Goal: Obtain resource: Download file/media

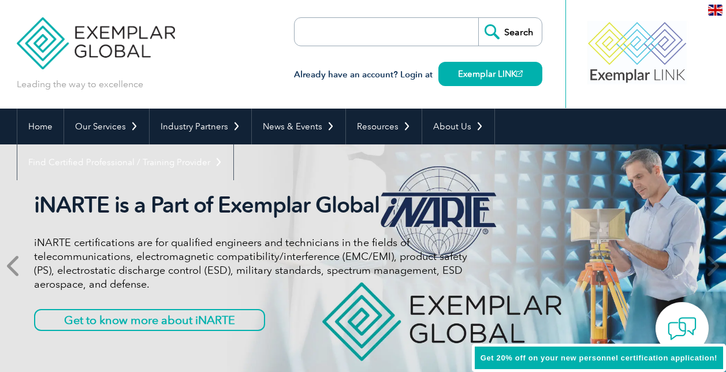
click at [10, 266] on icon at bounding box center [14, 266] width 14 height 0
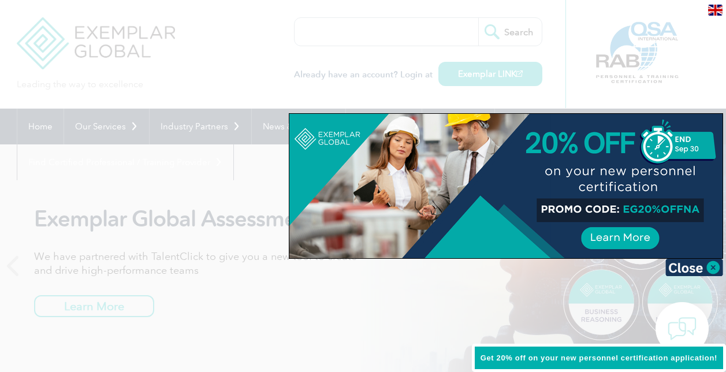
click at [200, 179] on div at bounding box center [363, 186] width 726 height 372
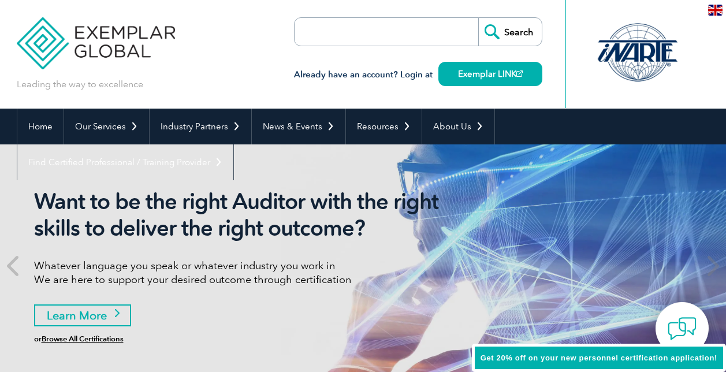
click at [85, 315] on link "Learn More" at bounding box center [82, 315] width 97 height 22
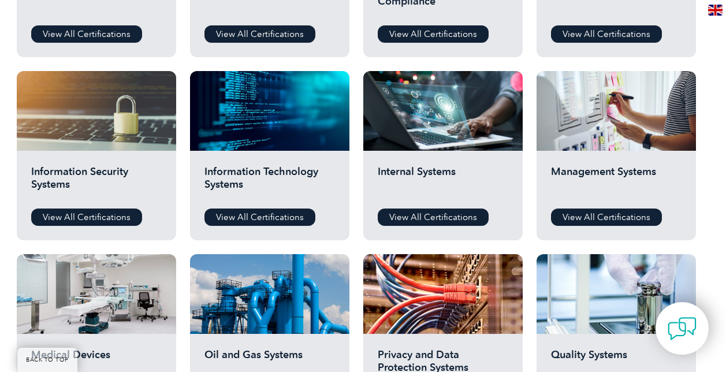
scroll to position [635, 0]
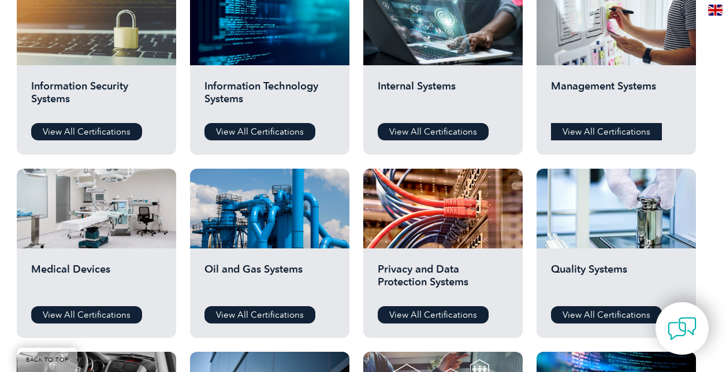
click at [598, 131] on link "View All Certifications" at bounding box center [606, 131] width 111 height 17
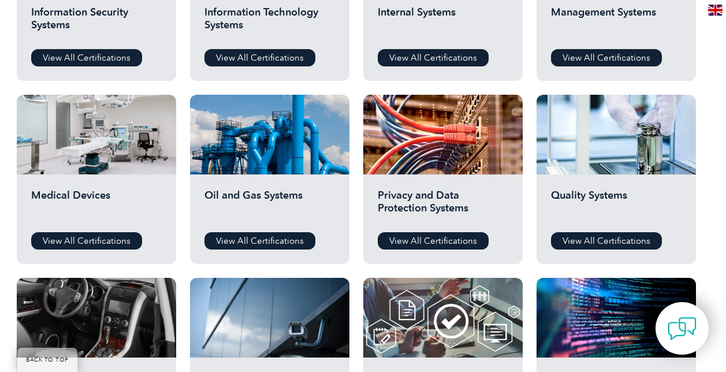
scroll to position [693, 0]
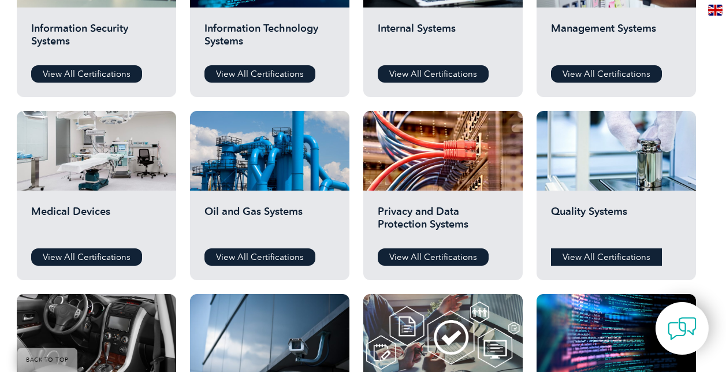
click at [586, 256] on link "View All Certifications" at bounding box center [606, 256] width 111 height 17
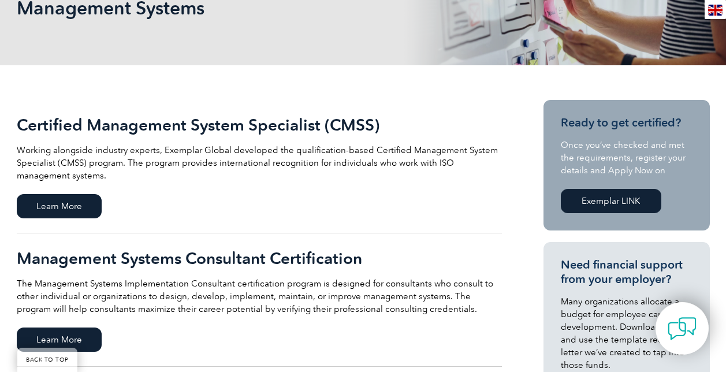
scroll to position [116, 0]
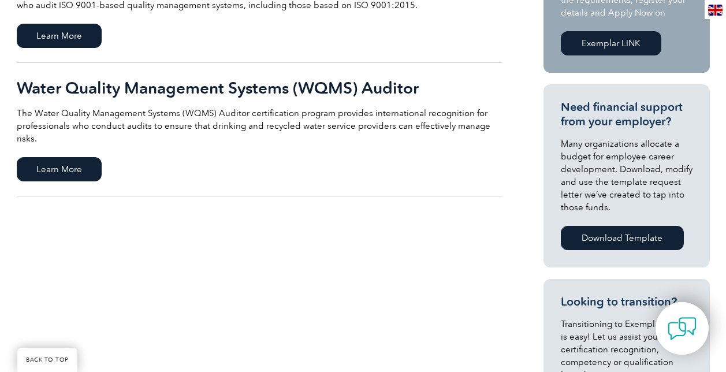
scroll to position [231, 0]
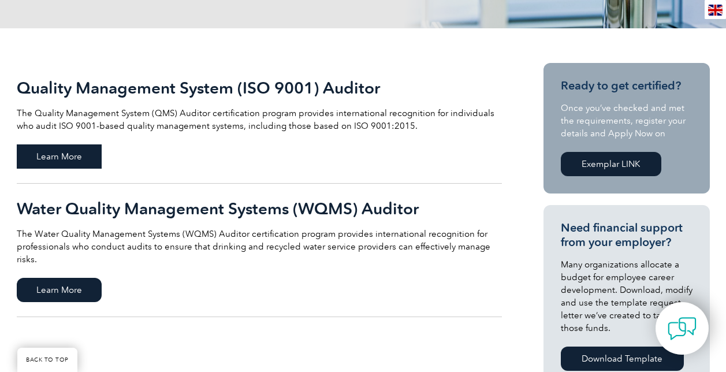
click at [47, 158] on span "Learn More" at bounding box center [59, 156] width 85 height 24
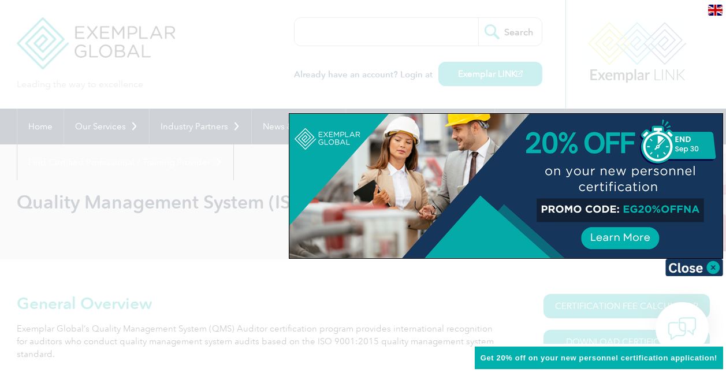
click at [180, 254] on div at bounding box center [363, 186] width 726 height 372
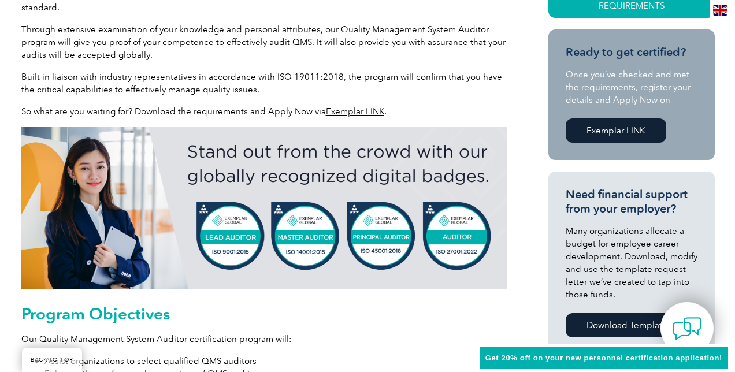
scroll to position [173, 0]
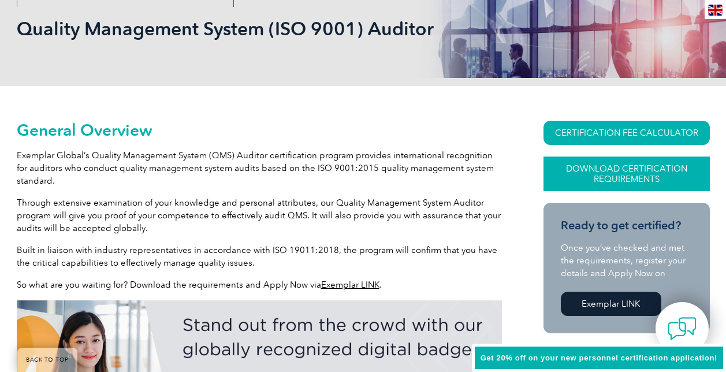
click at [621, 170] on link "Download Certification Requirements" at bounding box center [626, 174] width 166 height 35
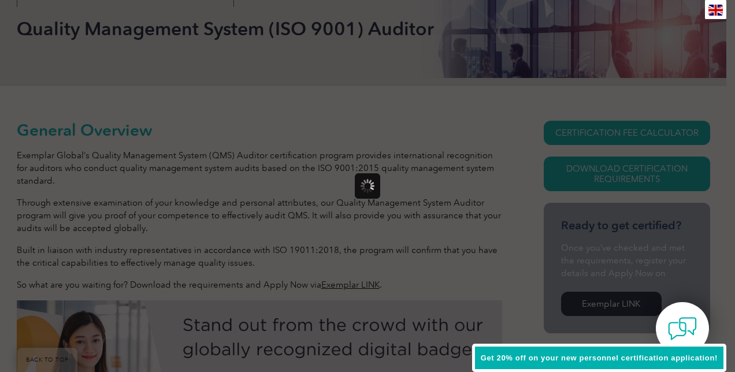
scroll to position [0, 0]
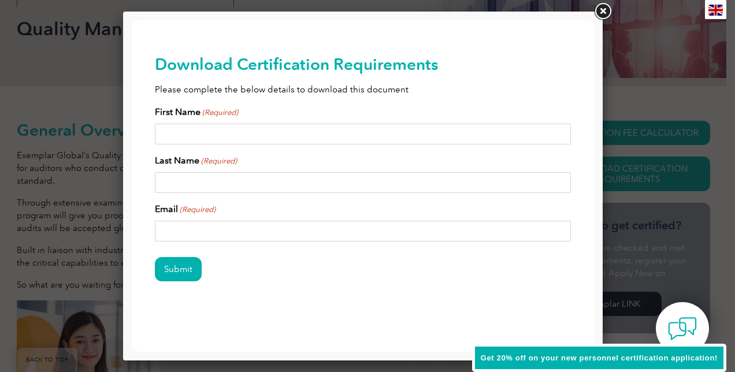
click at [191, 135] on input "First Name (Required)" at bounding box center [363, 134] width 416 height 21
type input "Tamera"
type input "Damian"
type input "tdamian@EADGroup.net"
click at [178, 273] on input "Submit" at bounding box center [178, 269] width 47 height 24
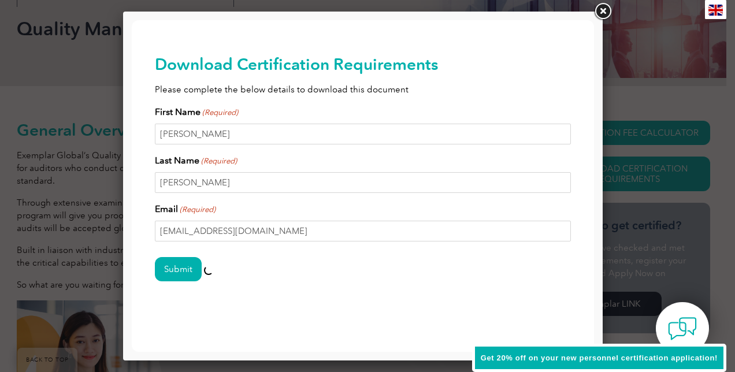
click at [275, 281] on div "Submit" at bounding box center [363, 270] width 416 height 50
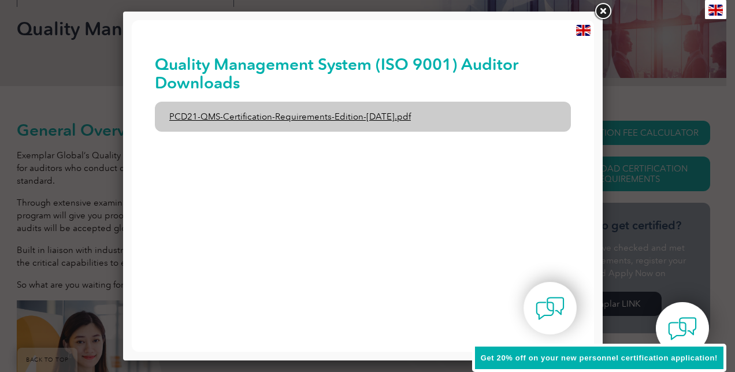
click at [316, 117] on link "PCD21-QMS-Certification-Requirements-Edition-2-April-2022.pdf" at bounding box center [363, 117] width 416 height 30
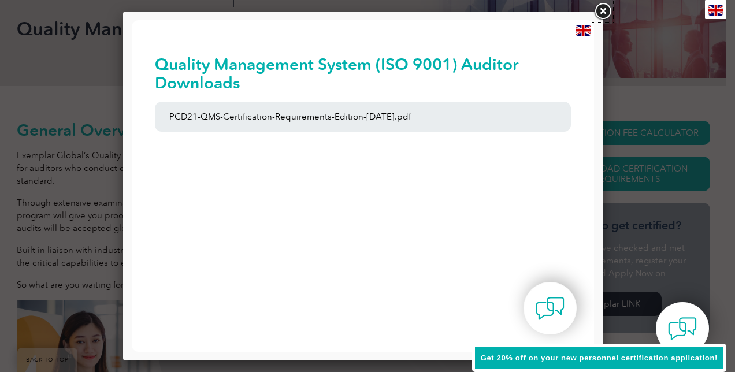
click at [601, 9] on link at bounding box center [602, 11] width 21 height 21
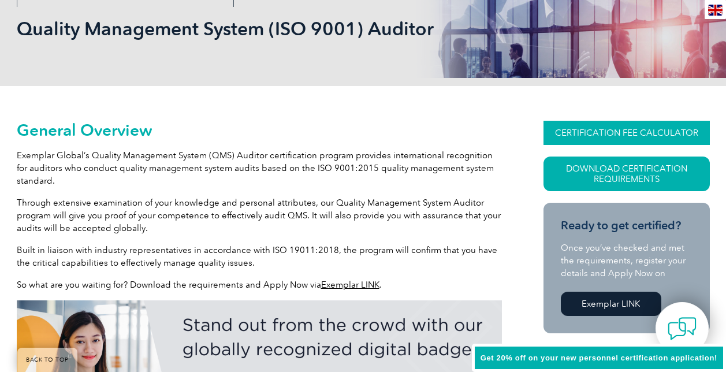
click at [623, 131] on link "CERTIFICATION FEE CALCULATOR" at bounding box center [626, 133] width 166 height 24
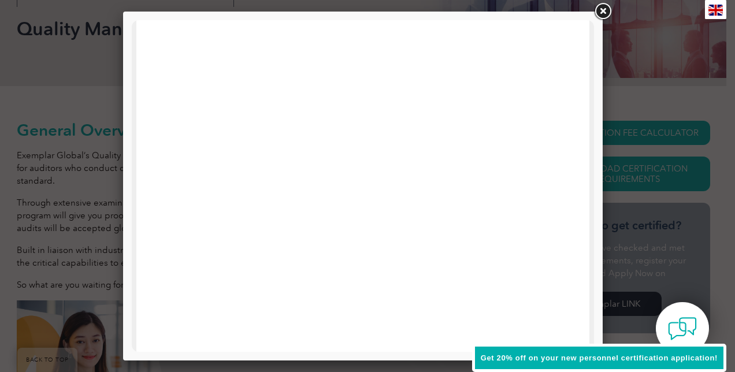
scroll to position [566, 0]
click at [602, 12] on link at bounding box center [602, 11] width 21 height 21
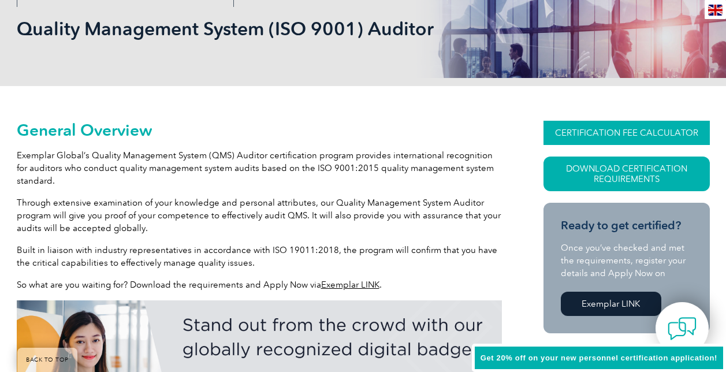
click at [616, 130] on link "CERTIFICATION FEE CALCULATOR" at bounding box center [626, 133] width 166 height 24
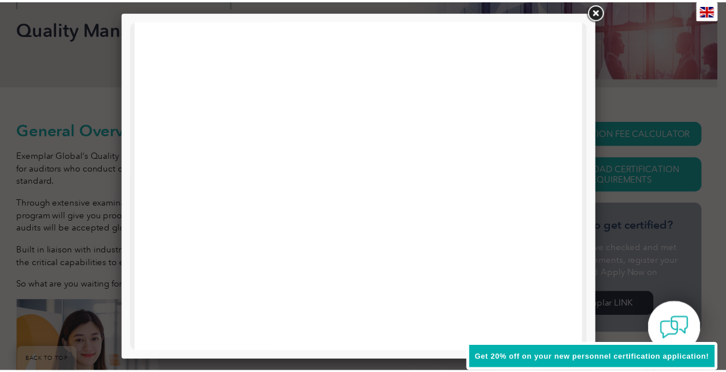
scroll to position [173, 0]
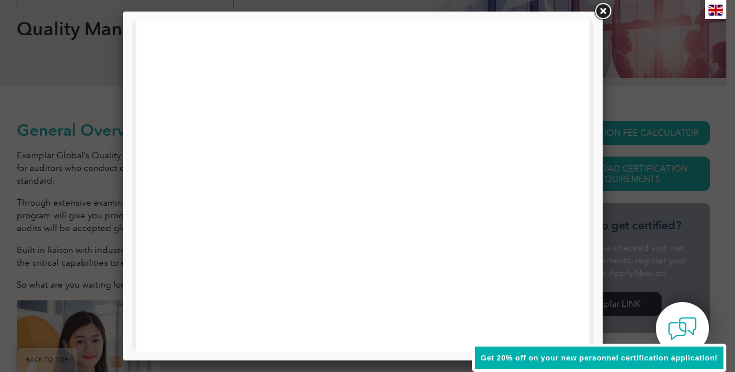
click at [599, 12] on link at bounding box center [602, 11] width 21 height 21
